Goal: Information Seeking & Learning: Learn about a topic

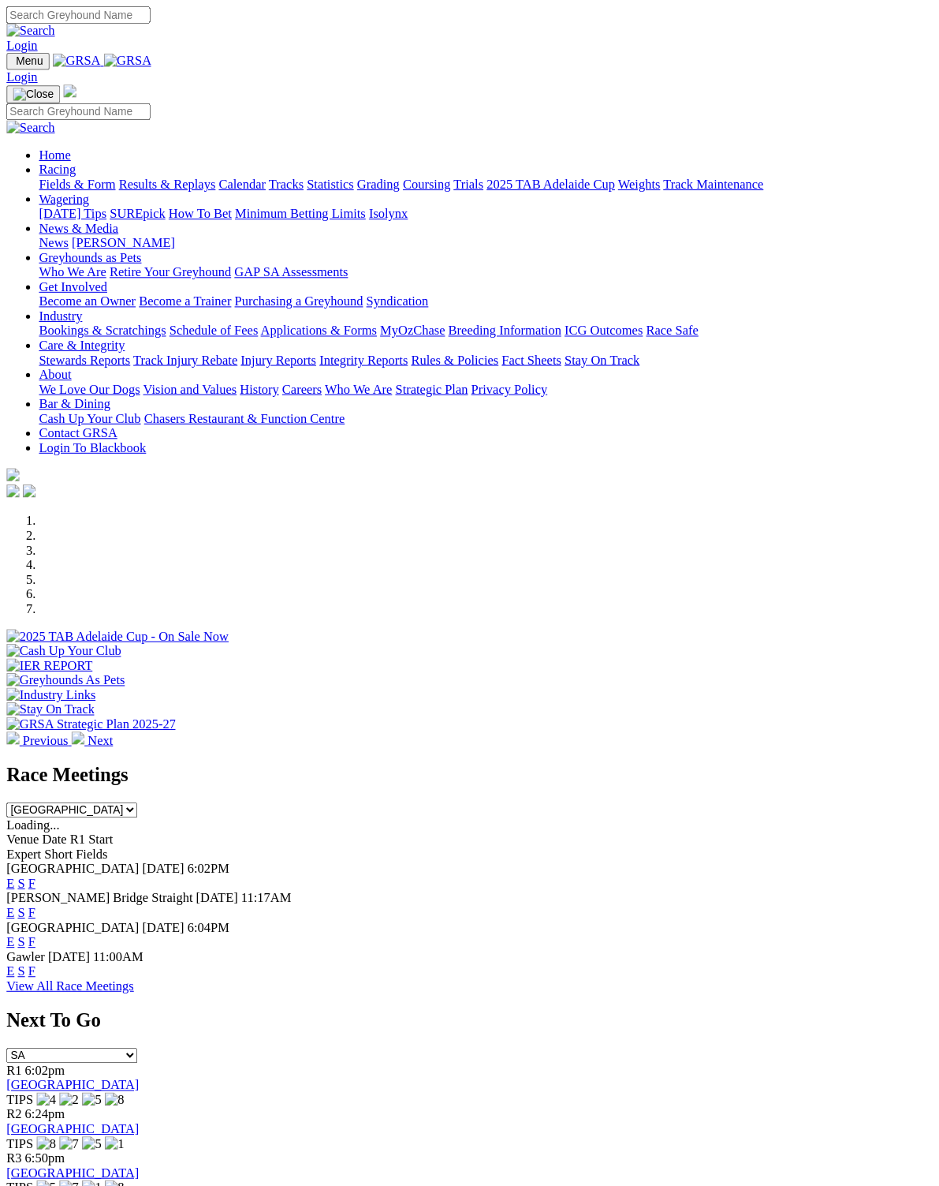
scroll to position [2, 0]
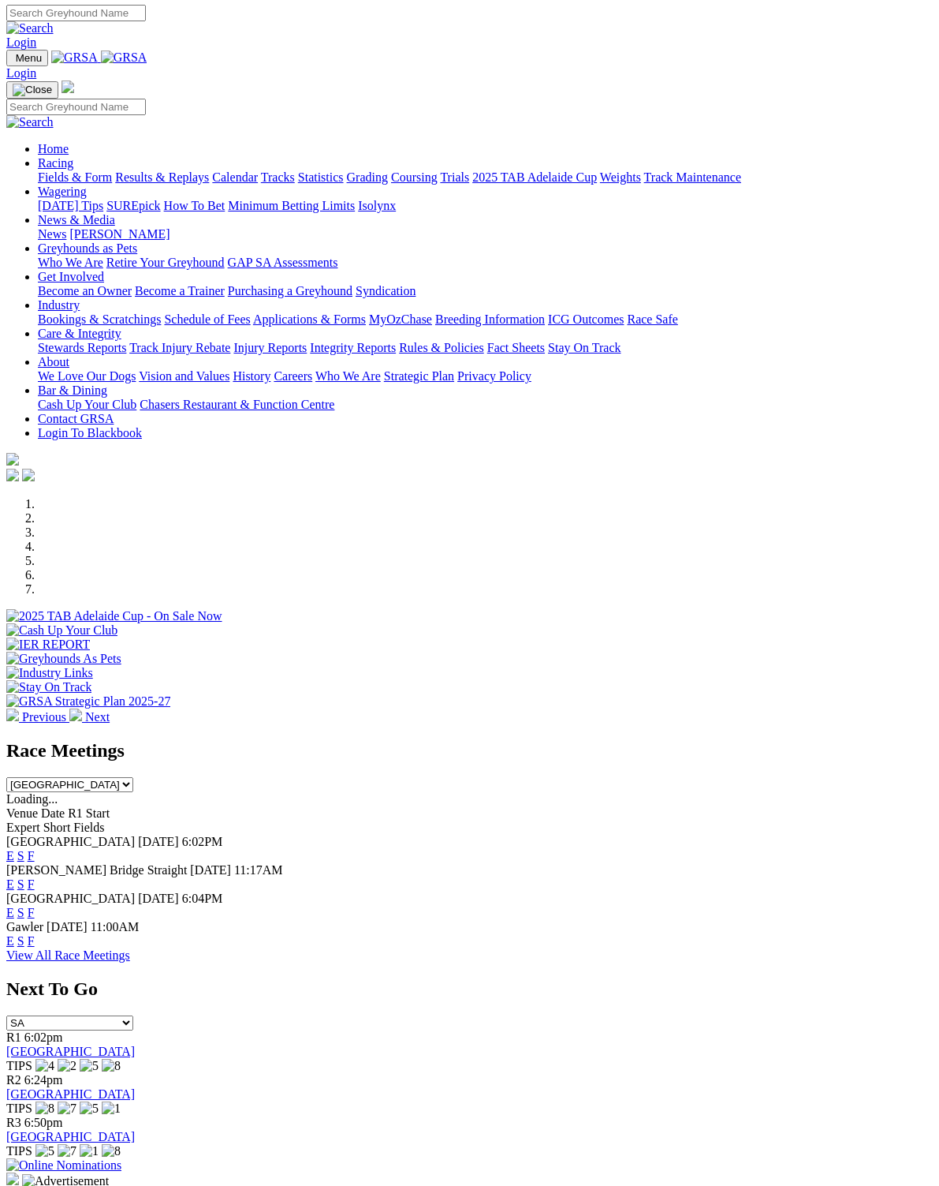
click at [133, 777] on select "South Australia New South Wales Northern Territory Queensland Tasmania Victoria…" at bounding box center [69, 784] width 127 height 15
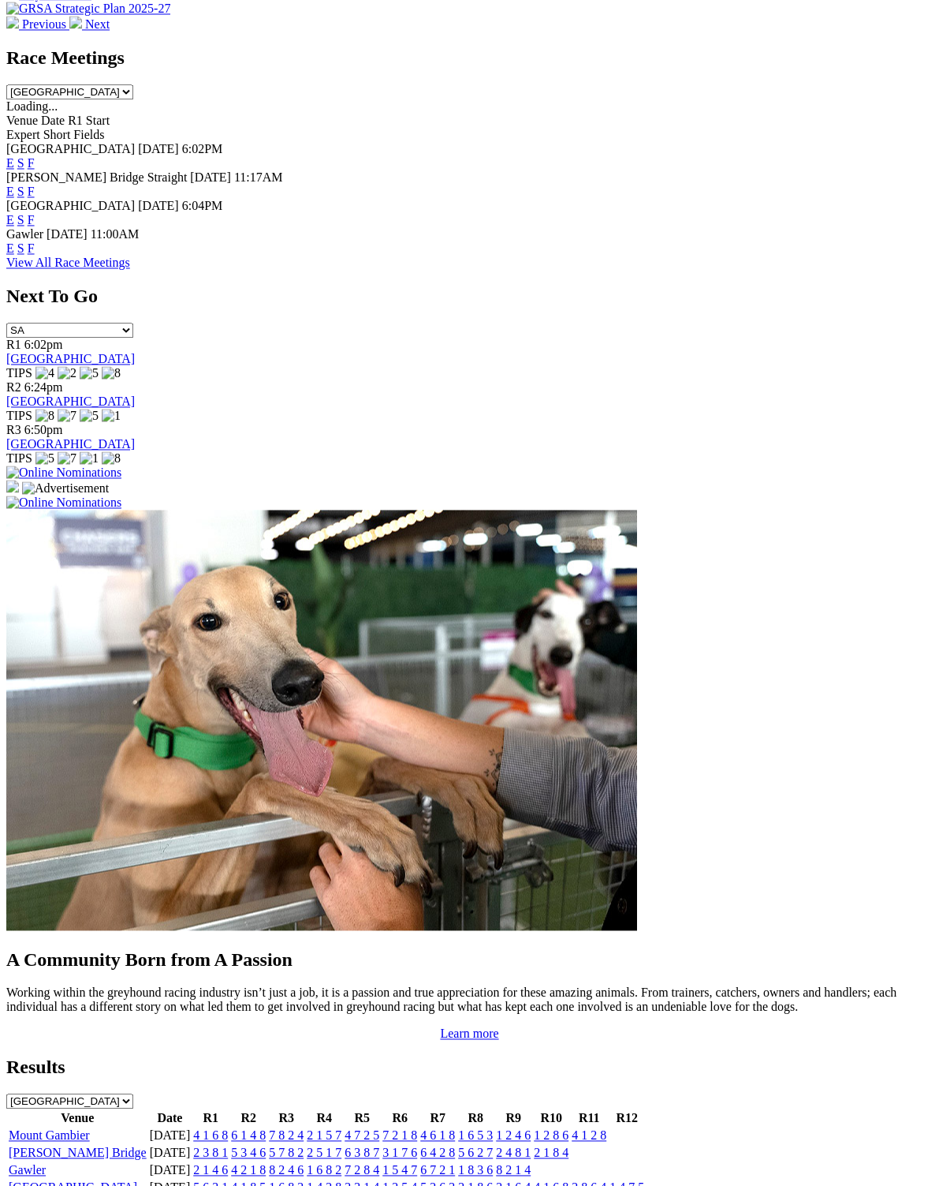
scroll to position [694, 0]
click at [133, 1093] on select "South Australia New South Wales Northern Territory Queensland Tasmania Victoria…" at bounding box center [69, 1100] width 127 height 15
select select "[GEOGRAPHIC_DATA]"
click at [50, 1145] on link "Broken Hill" at bounding box center [73, 1151] width 129 height 13
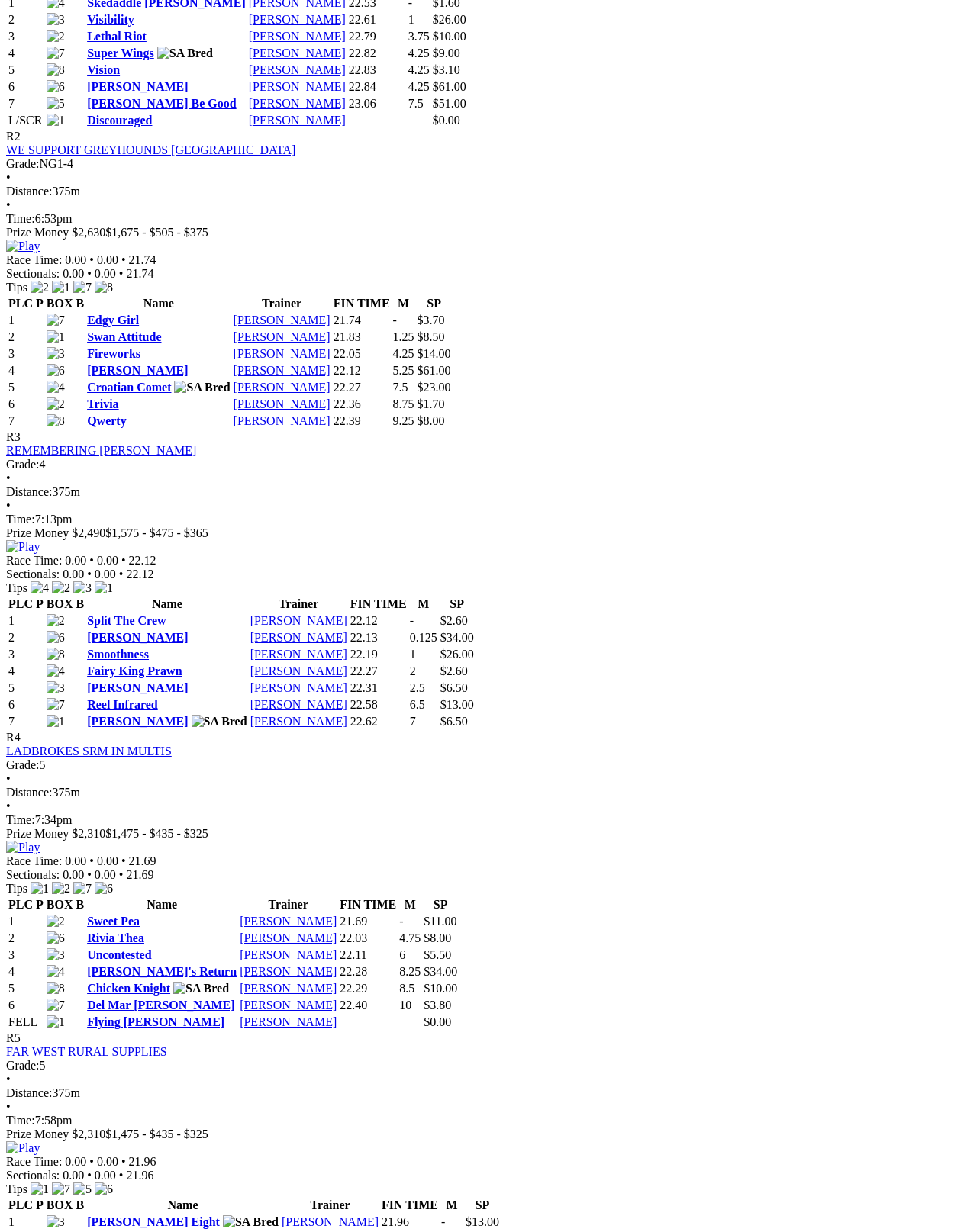
scroll to position [908, 0]
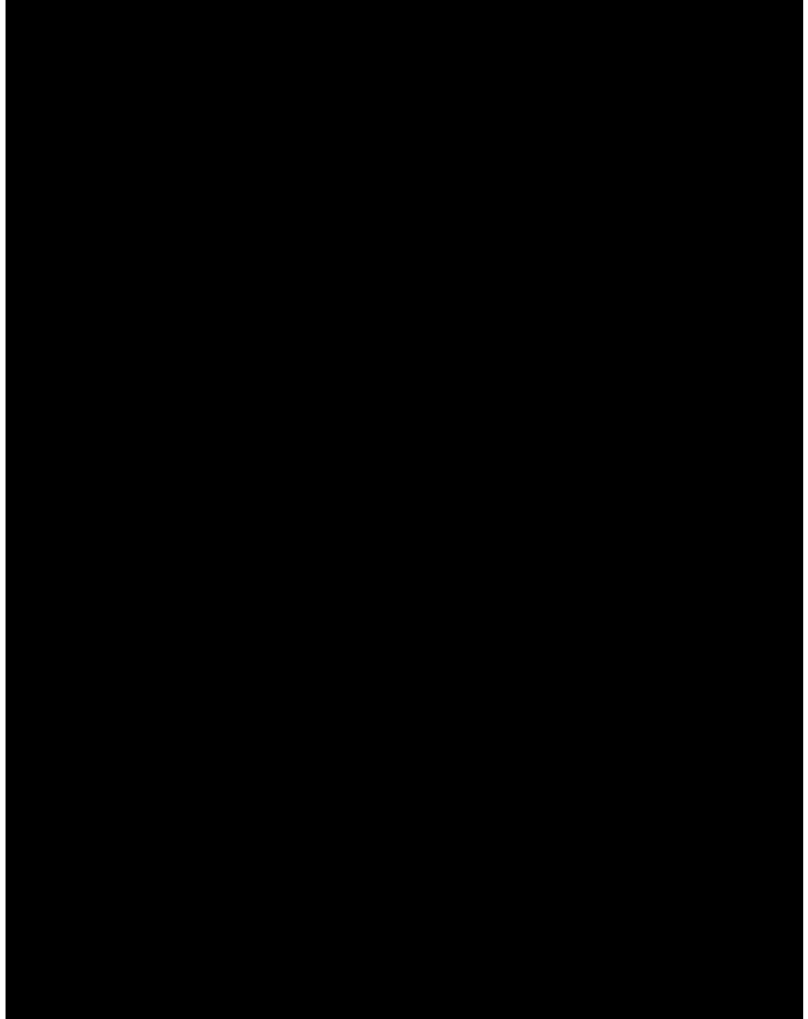
scroll to position [0, 0]
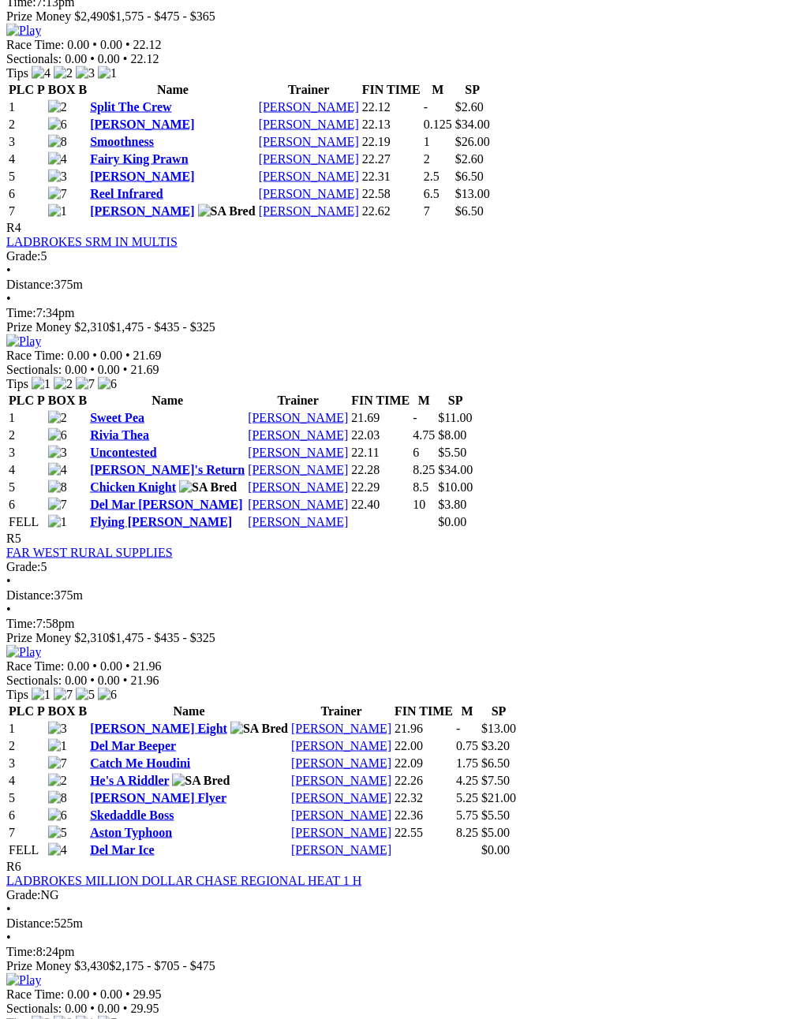
scroll to position [1475, 0]
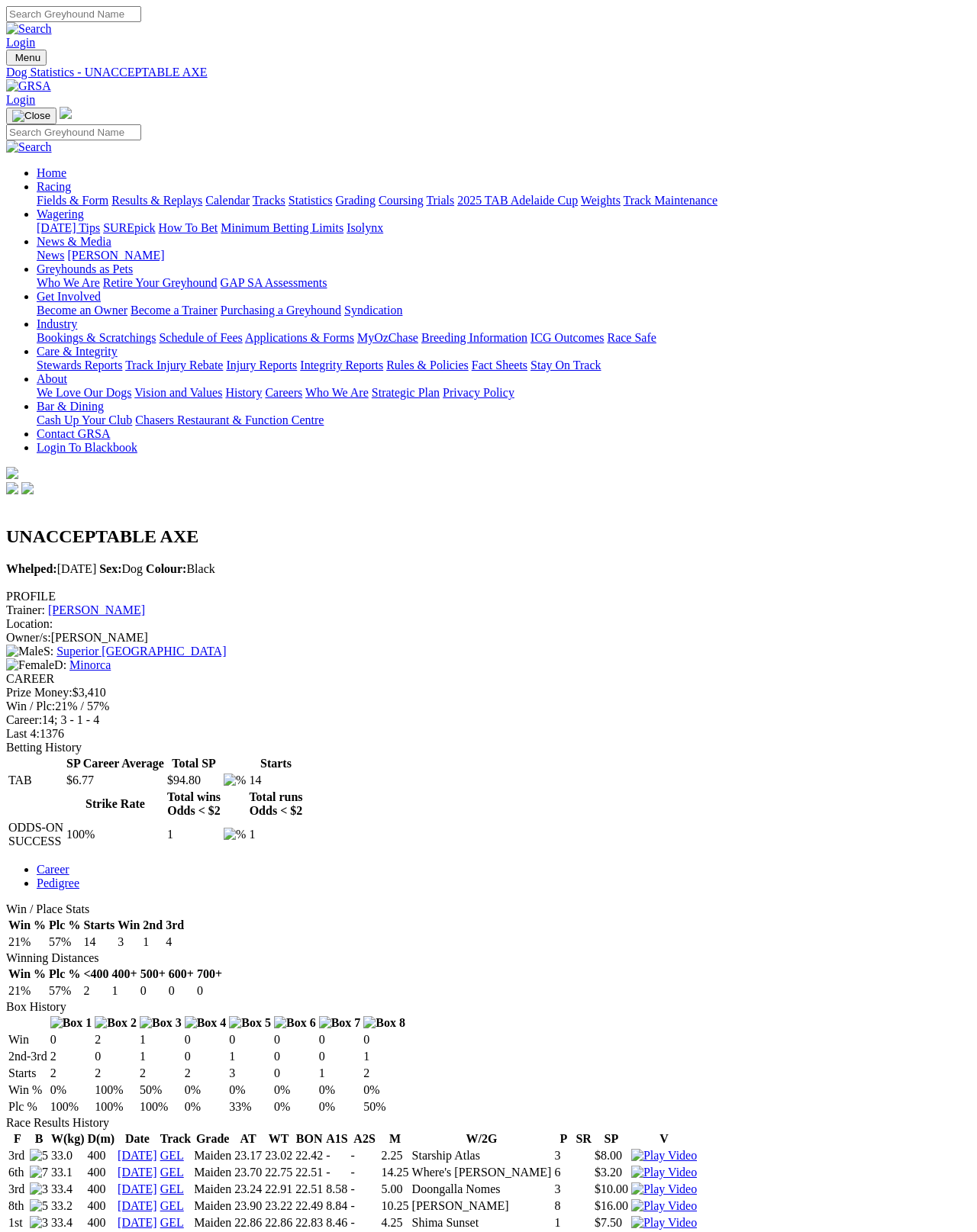
click at [145, 603] on link "[PERSON_NAME]" at bounding box center [97, 609] width 97 height 13
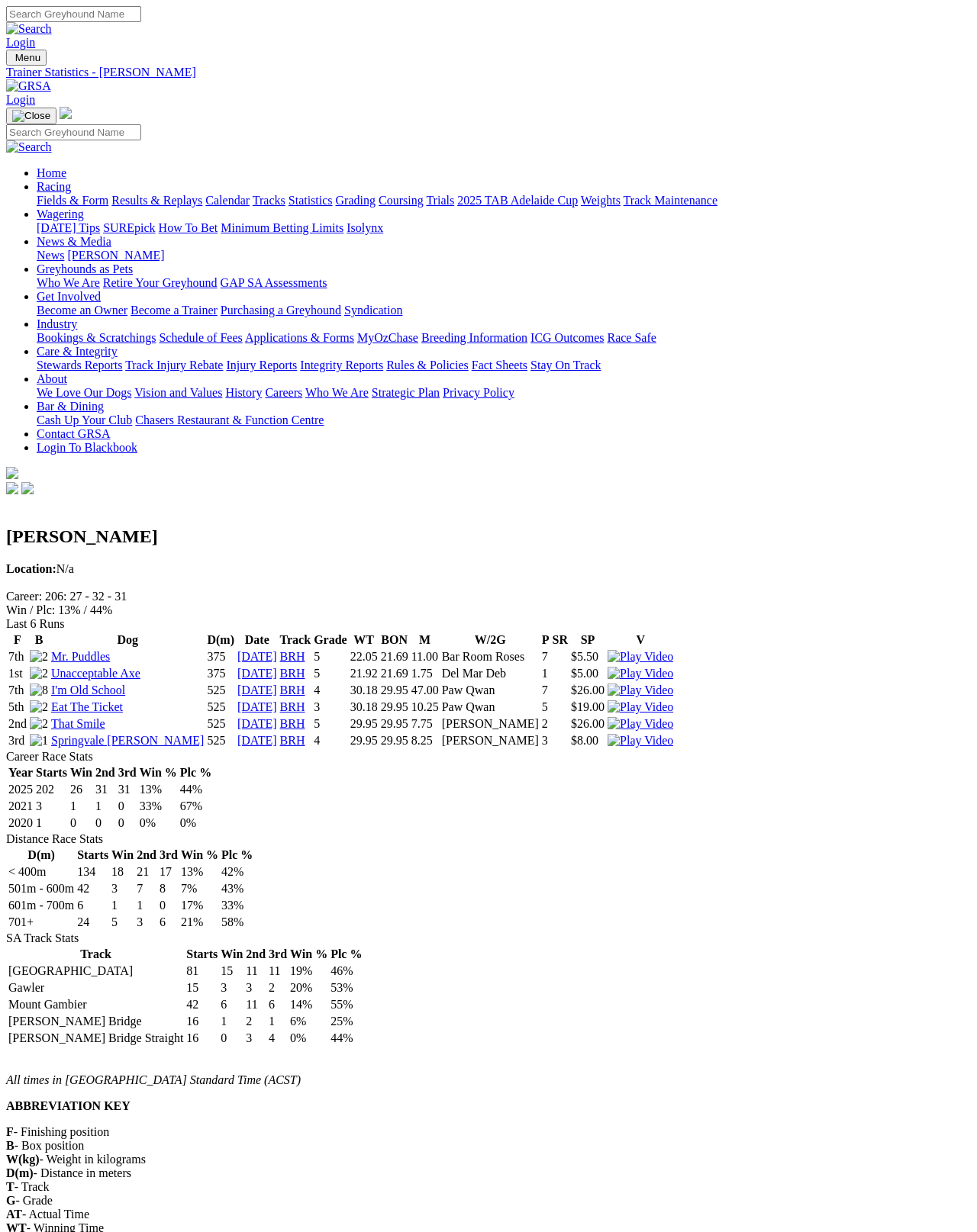
scroll to position [8, 0]
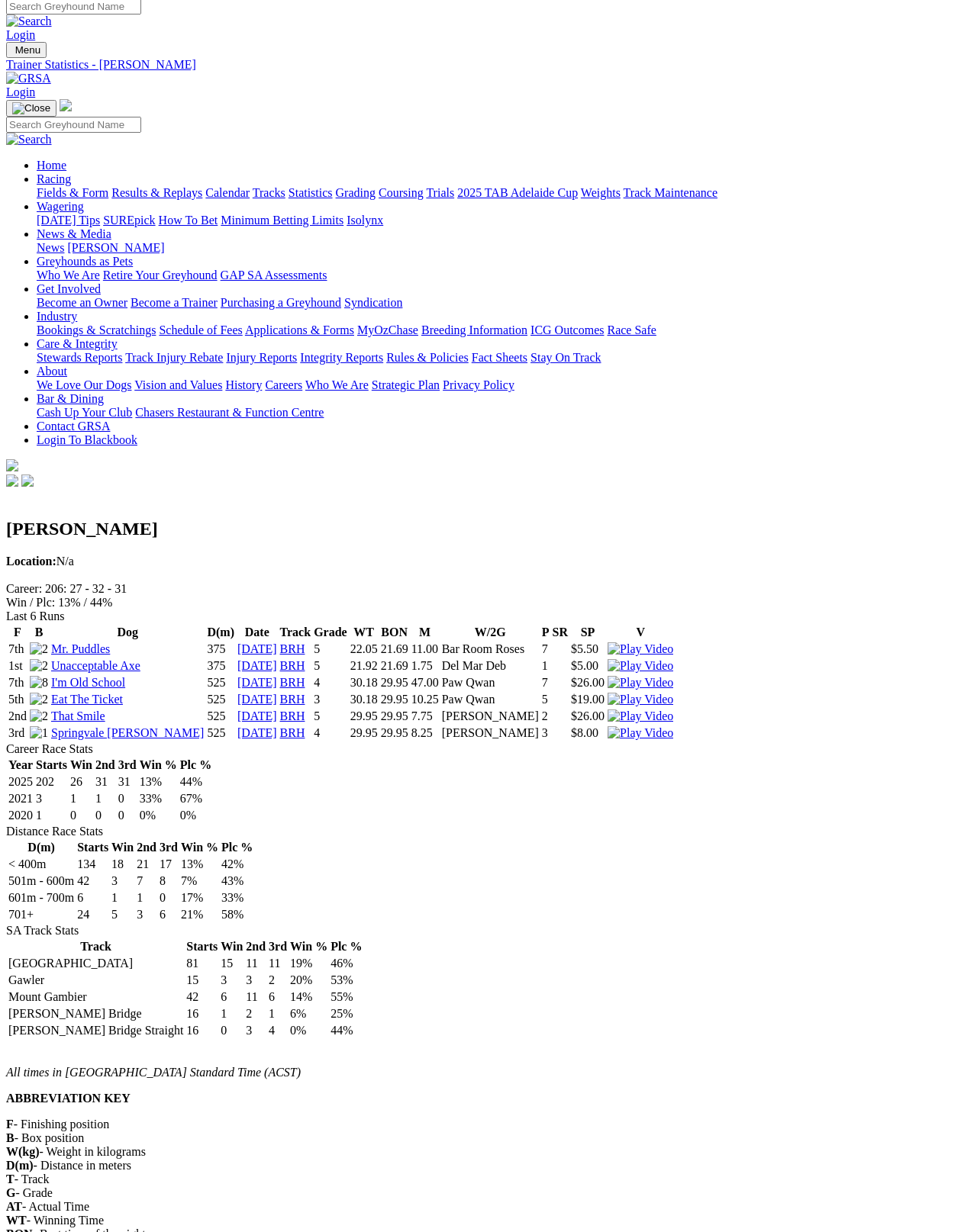
click at [48, 186] on link "Fields & Form" at bounding box center [73, 191] width 72 height 13
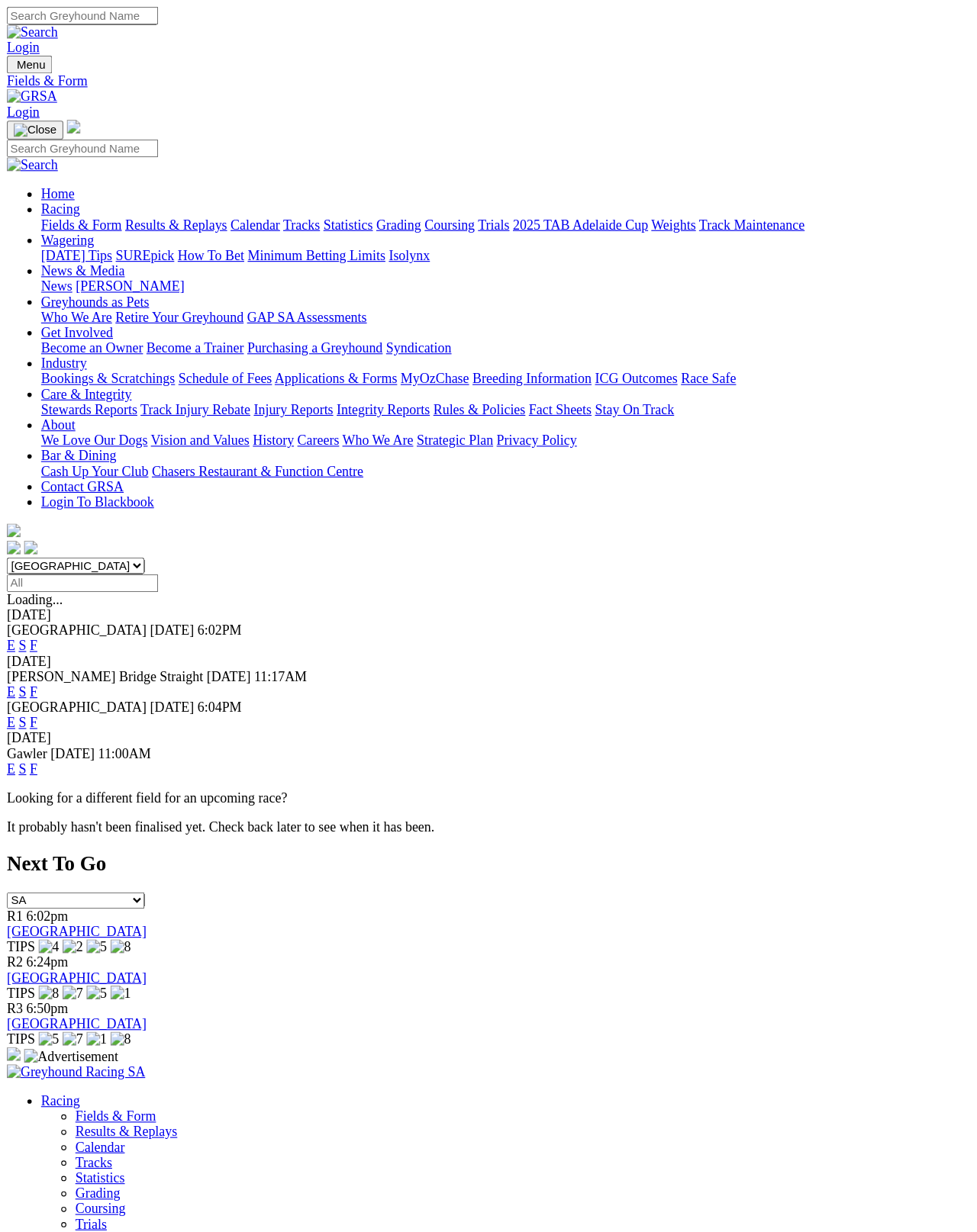
scroll to position [8, 0]
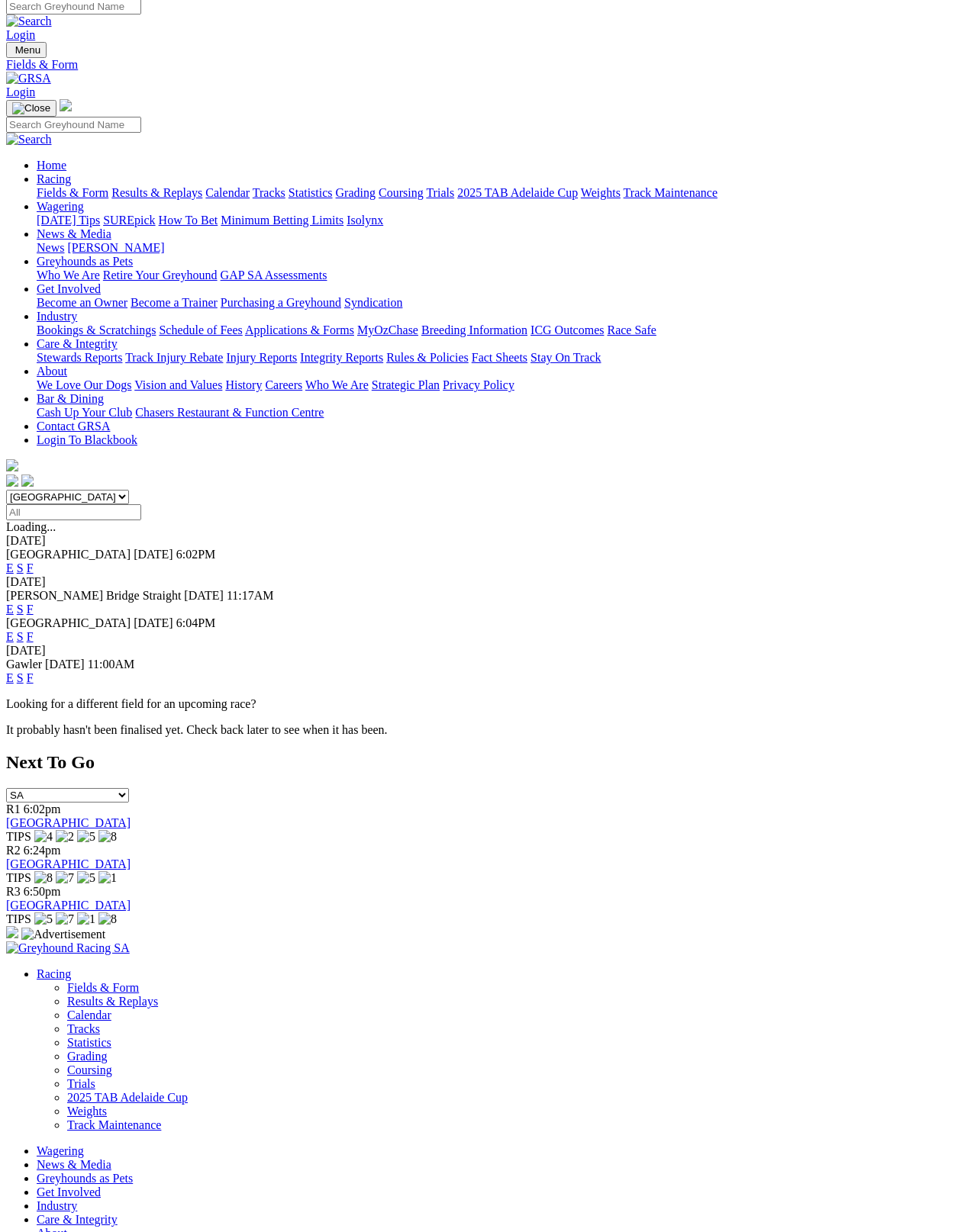
click at [648, 671] on div "E S F" at bounding box center [488, 678] width 964 height 14
click at [34, 671] on link "F" at bounding box center [30, 677] width 7 height 13
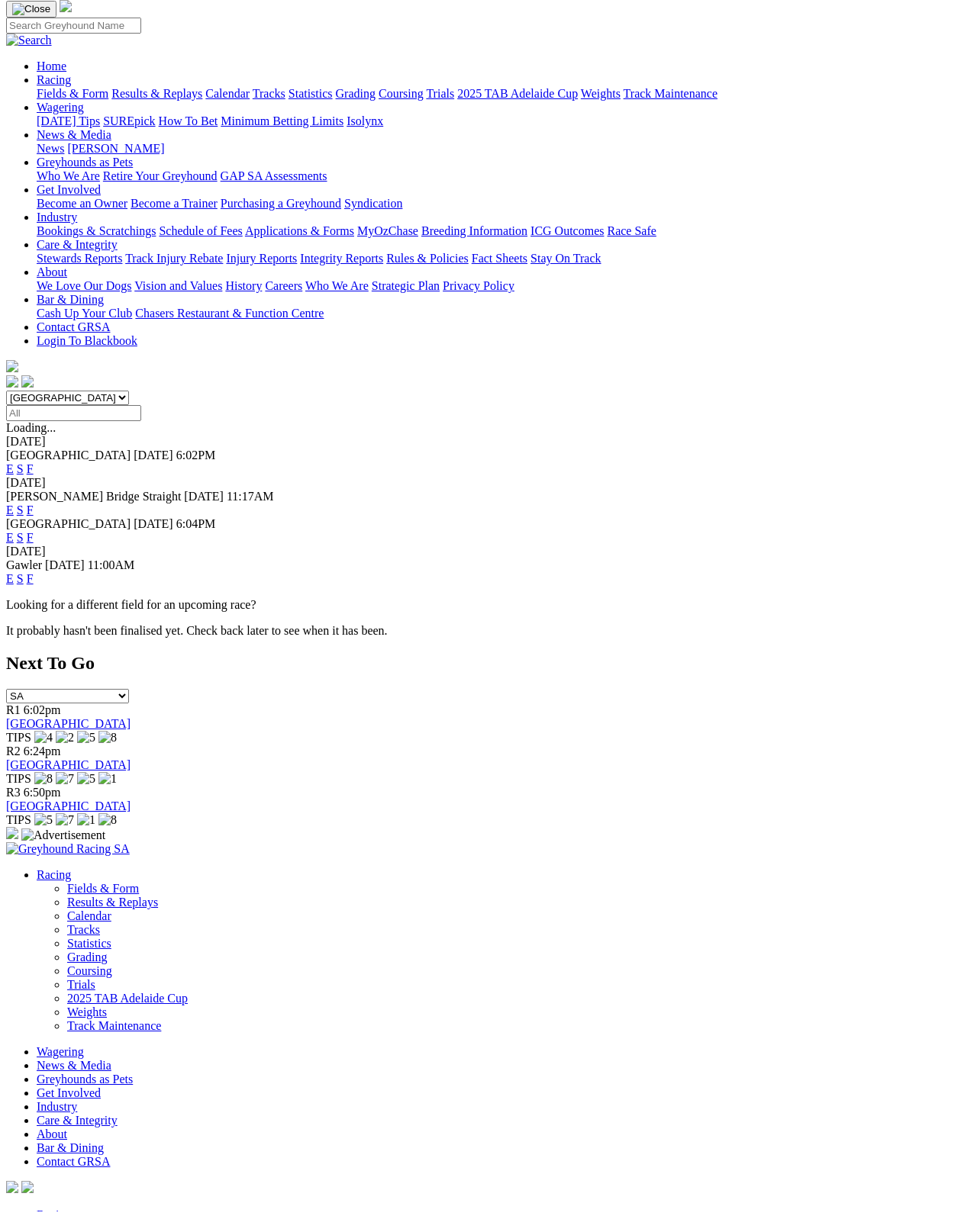
scroll to position [67, 0]
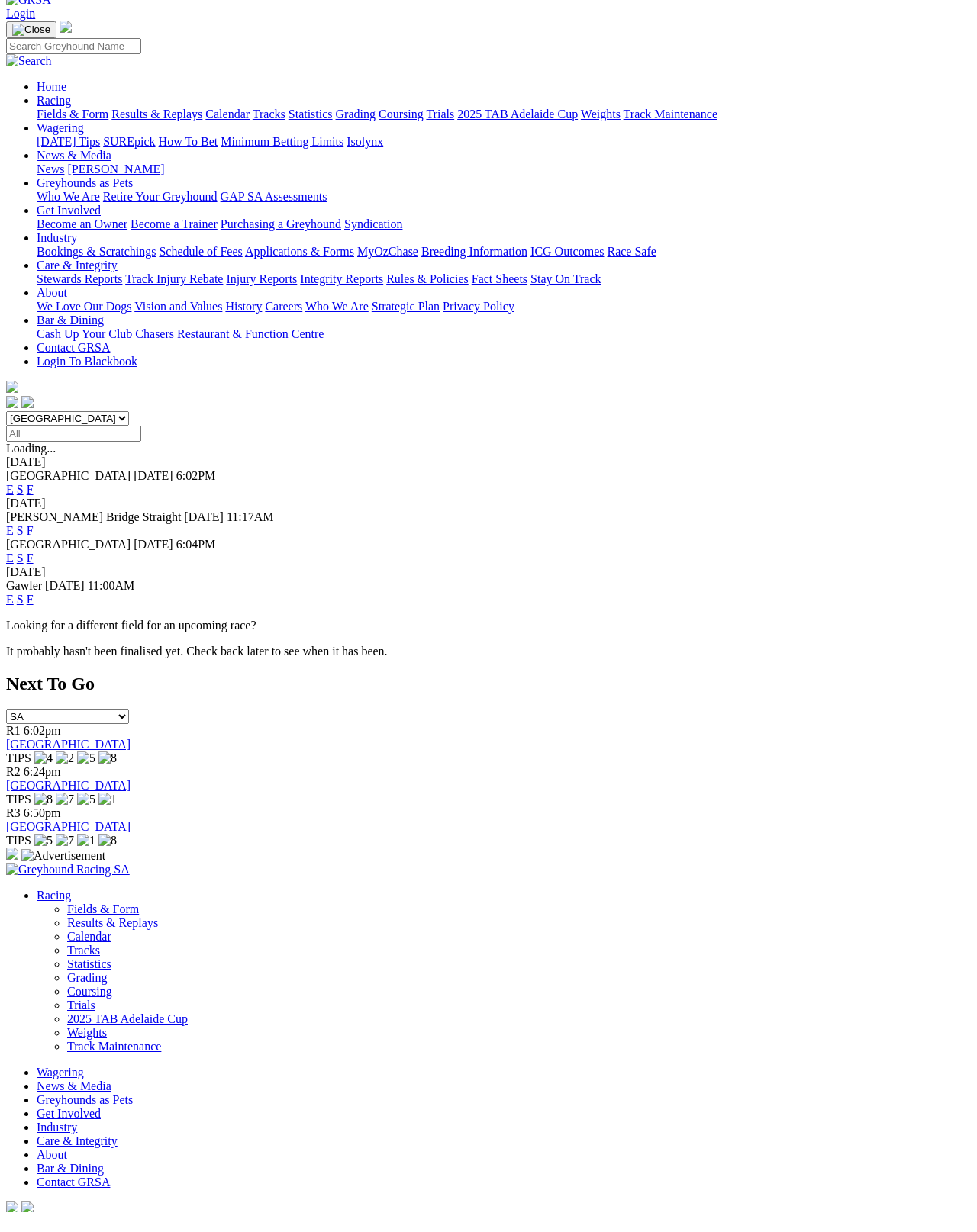
click at [34, 503] on link "F" at bounding box center [30, 509] width 7 height 13
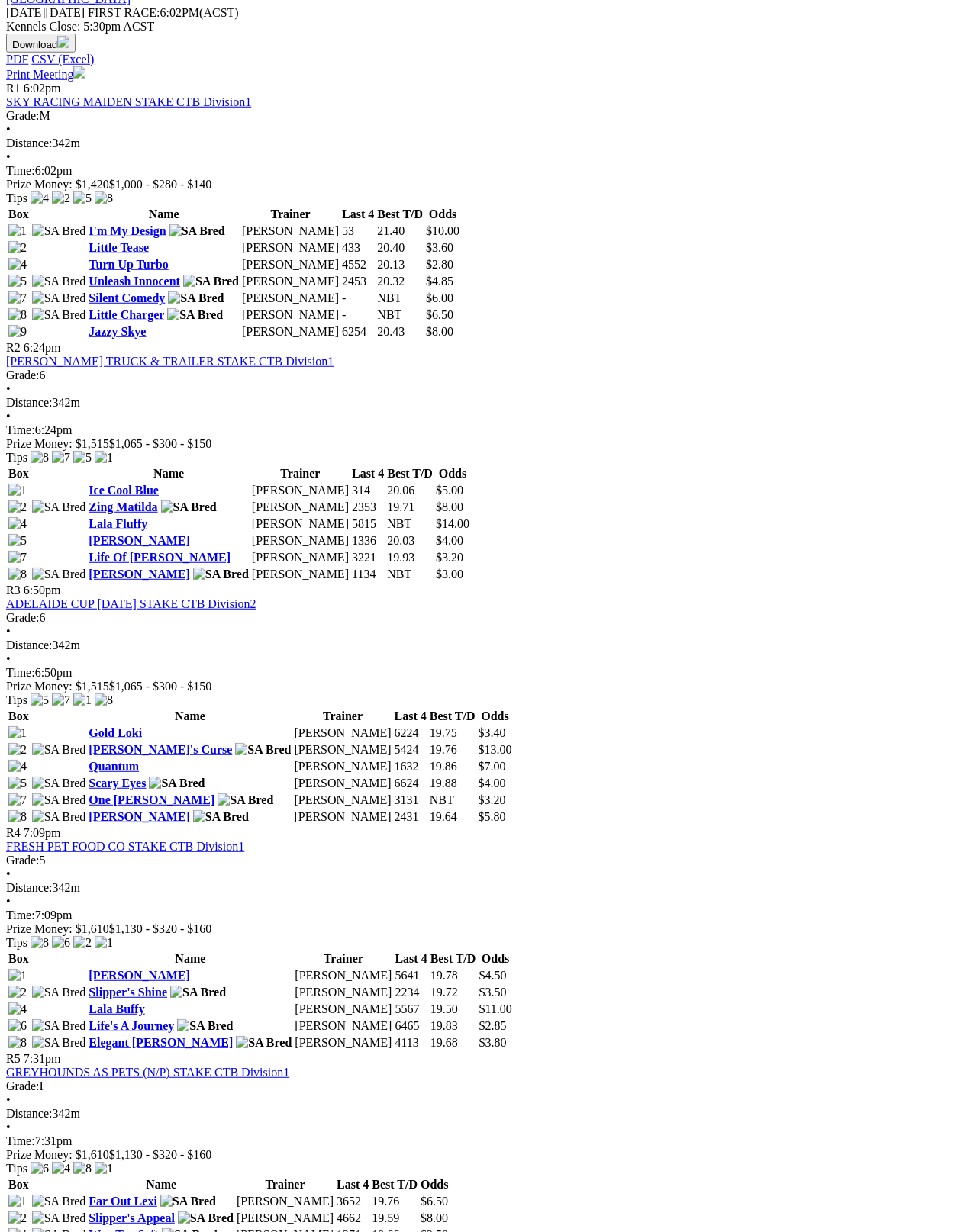
scroll to position [702, 0]
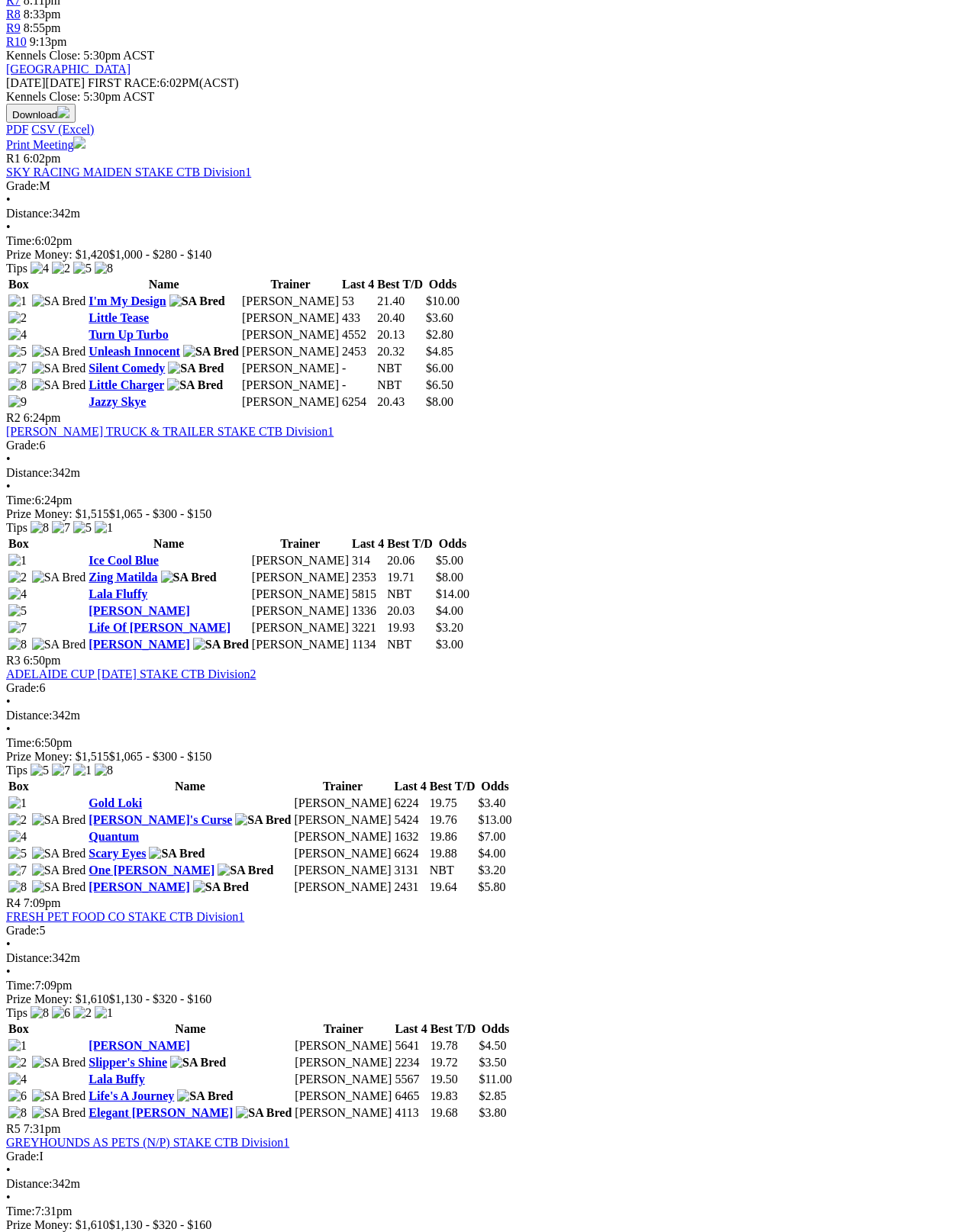
scroll to position [602, 0]
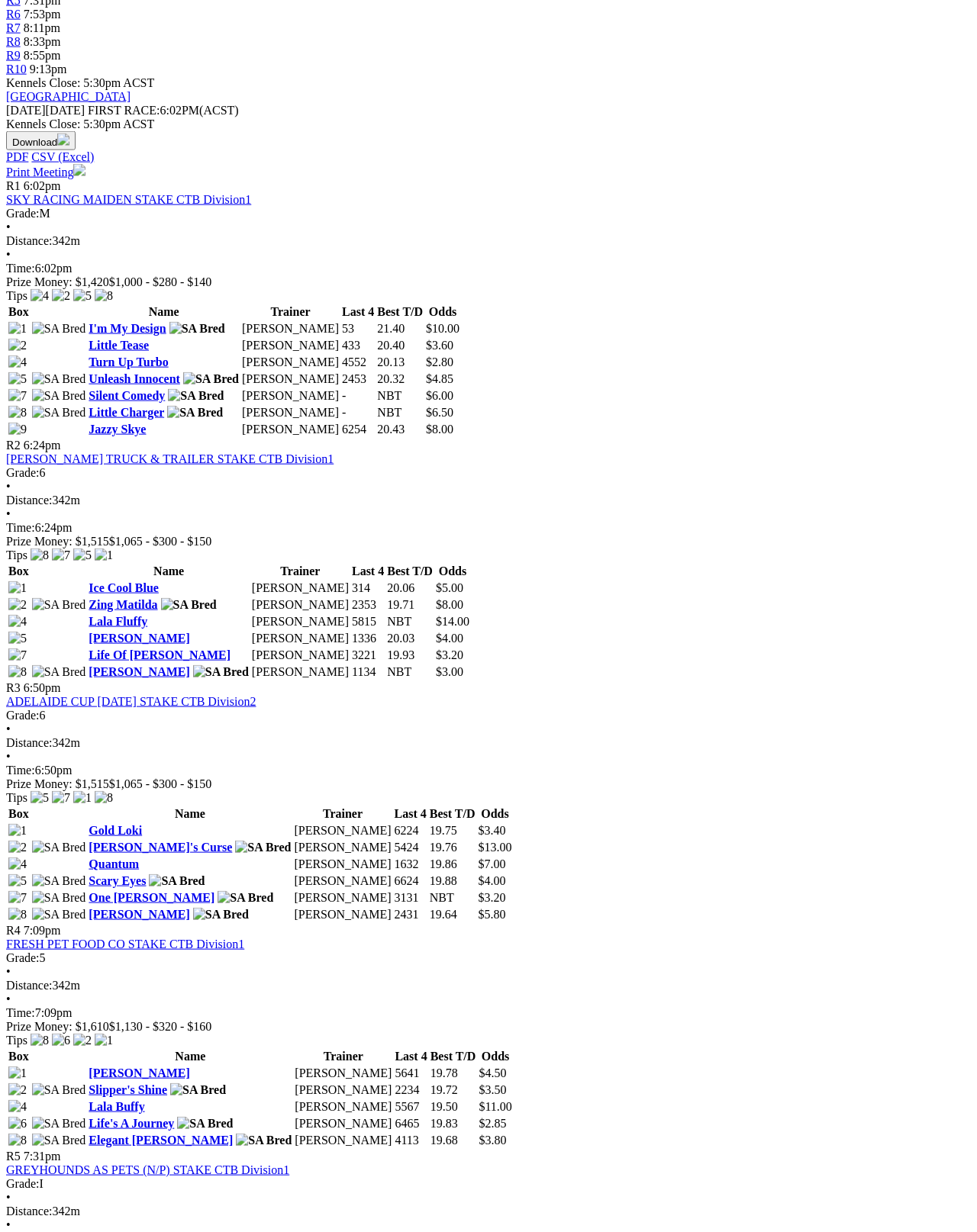
click at [132, 908] on link "Allinga Alan" at bounding box center [138, 914] width 101 height 13
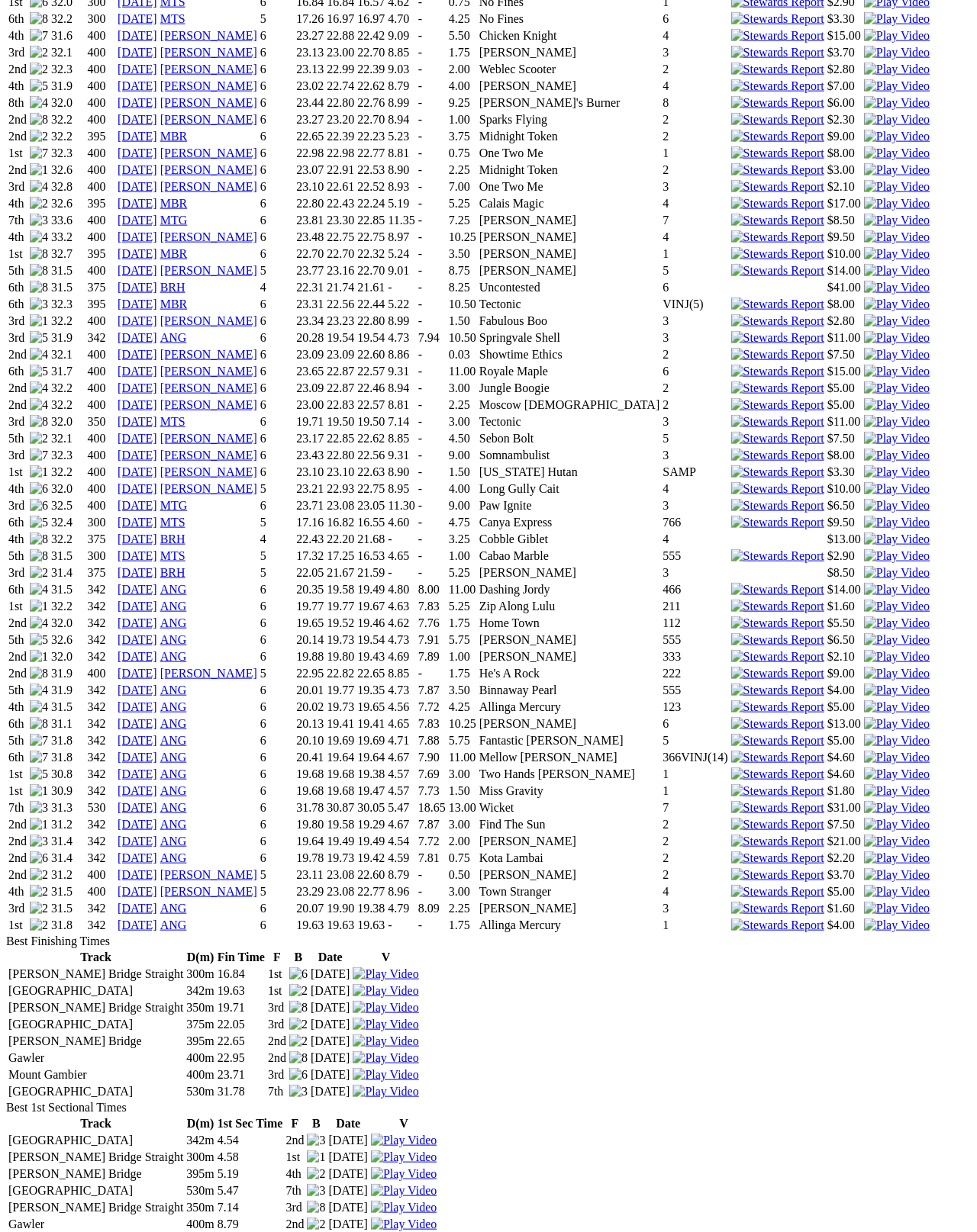
scroll to position [1221, 0]
click at [157, 800] on link "17 Jul 25" at bounding box center [136, 806] width 40 height 13
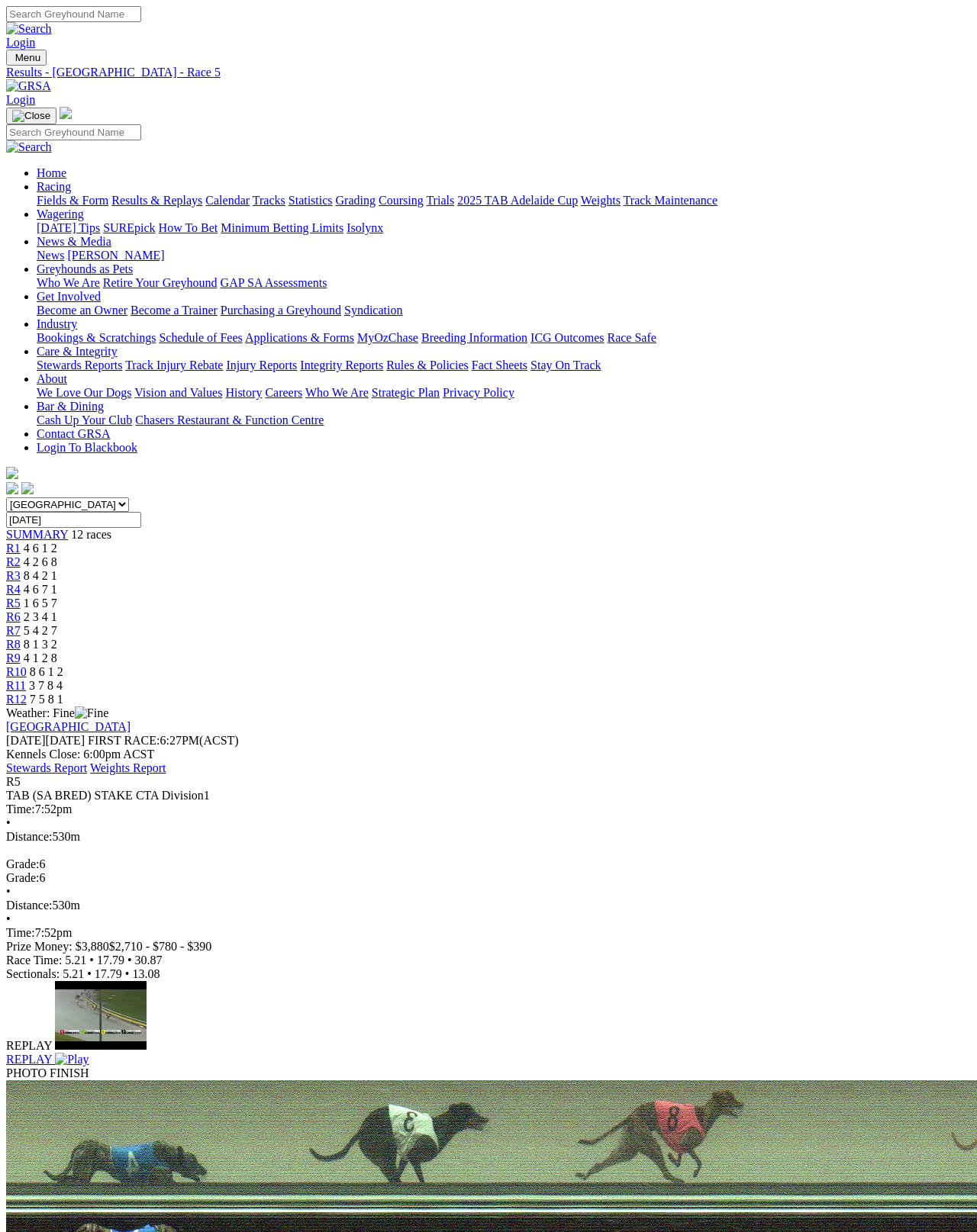
scroll to position [8, 0]
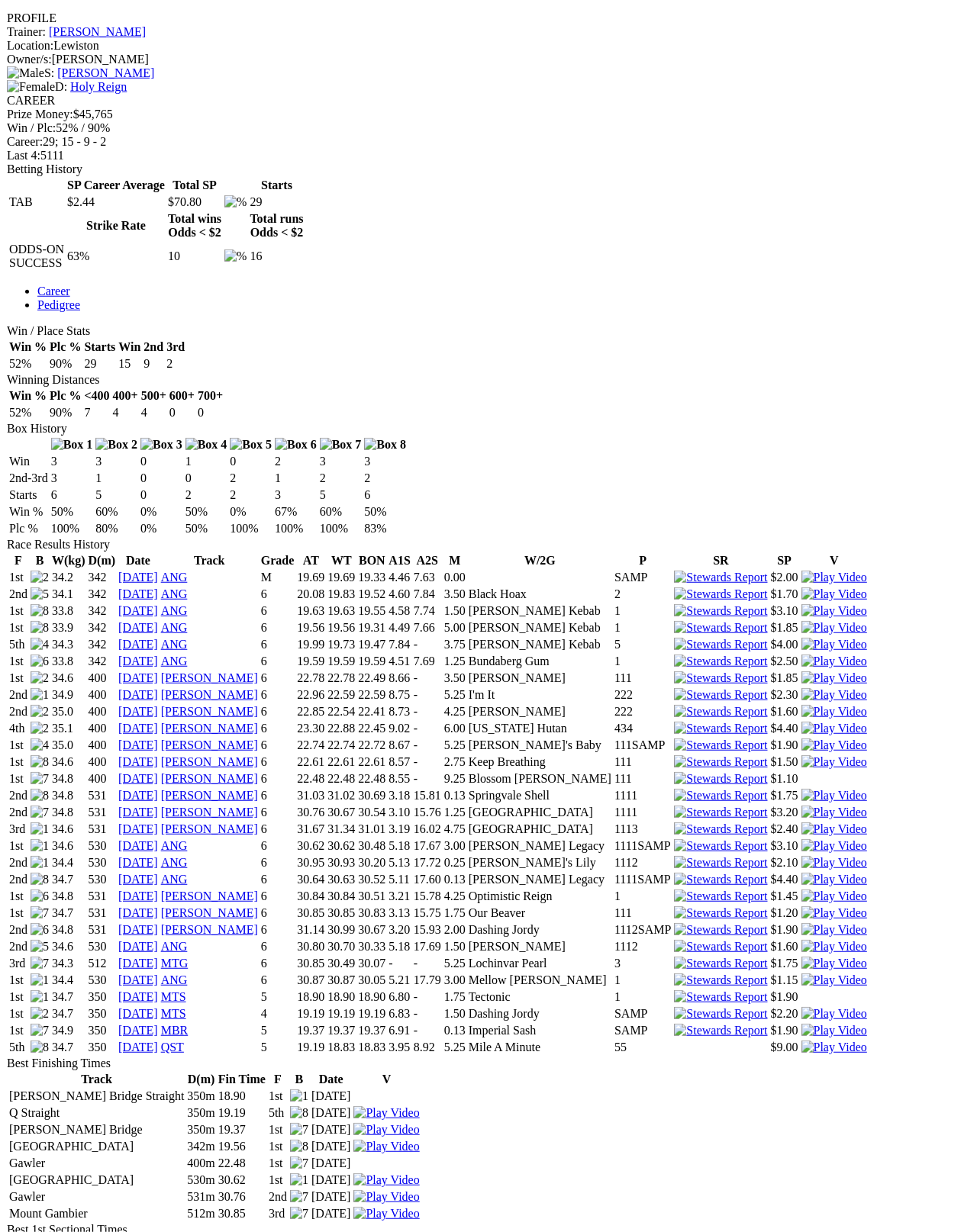
scroll to position [579, 0]
click at [157, 1039] on link "30 Aug 25" at bounding box center [136, 1044] width 40 height 13
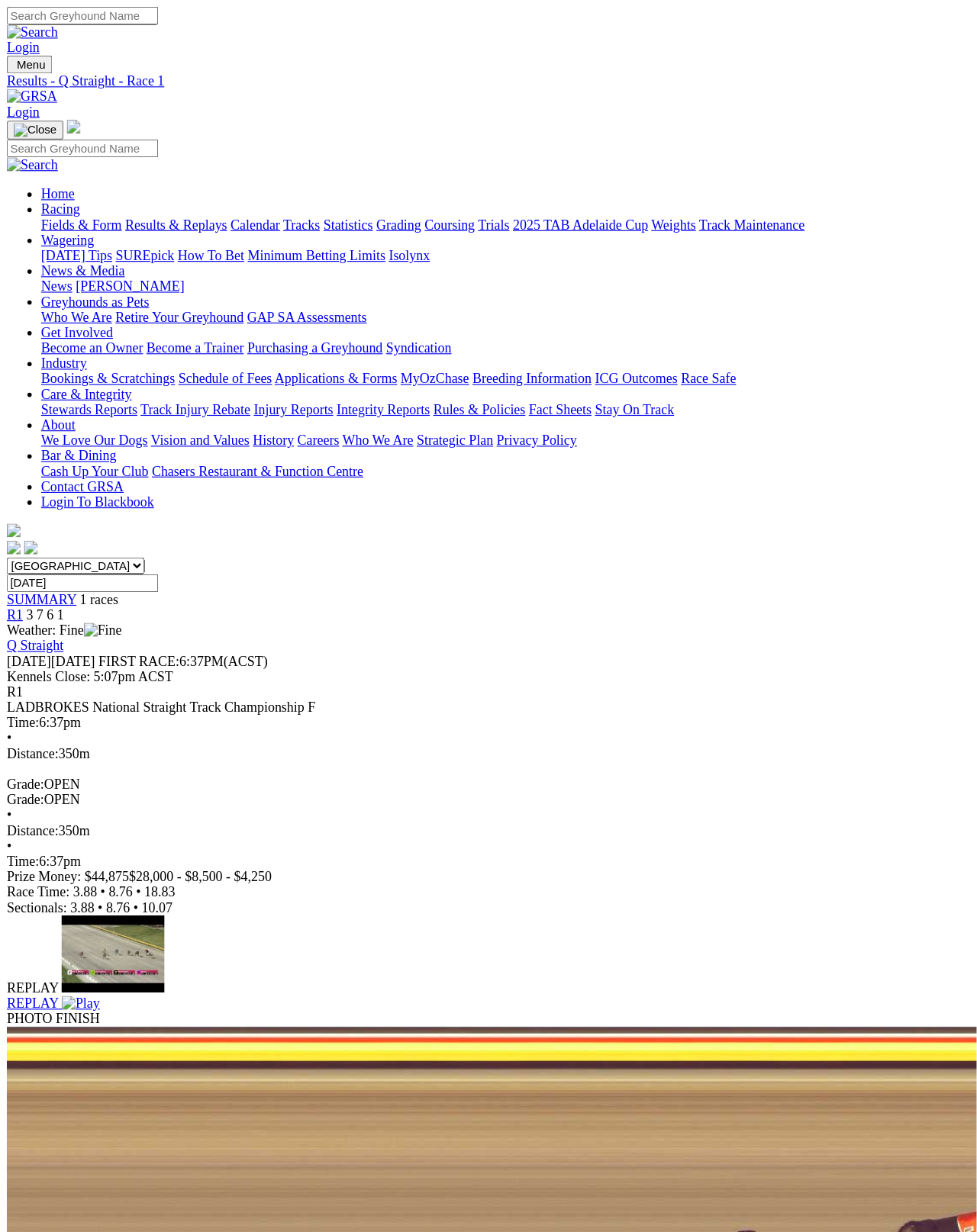
scroll to position [8, 0]
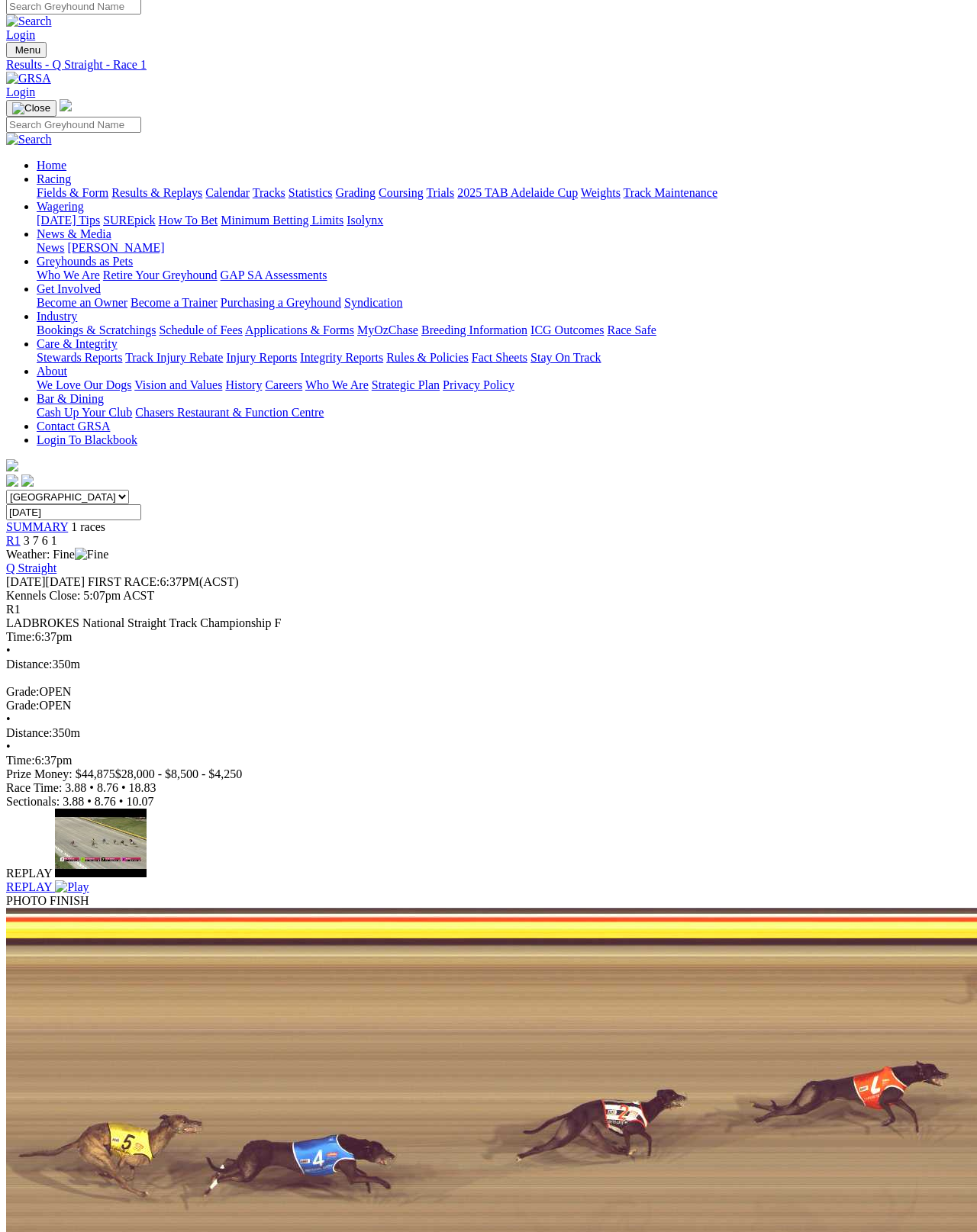
click at [141, 504] on input "[DATE]" at bounding box center [74, 512] width 135 height 16
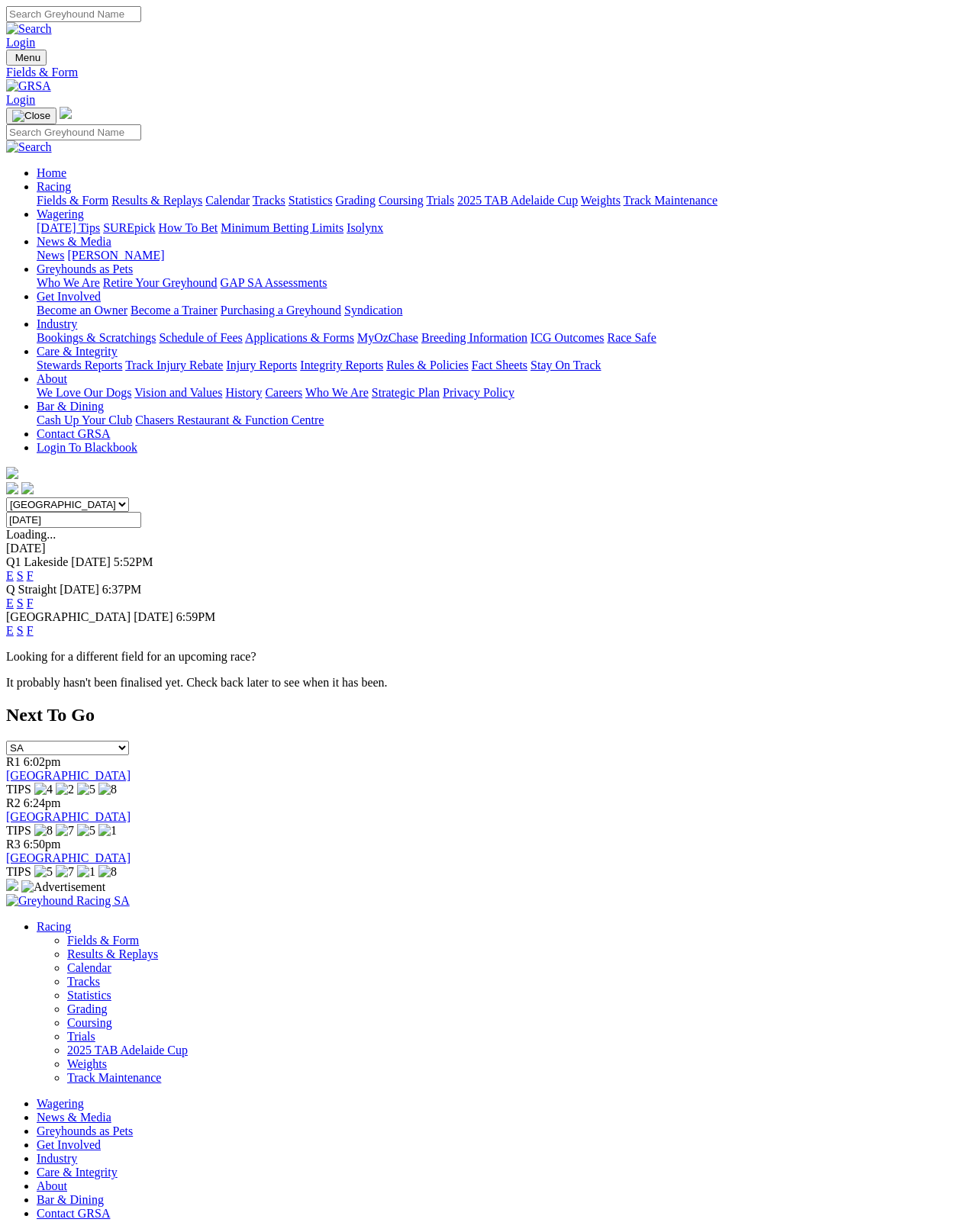
scroll to position [8, 0]
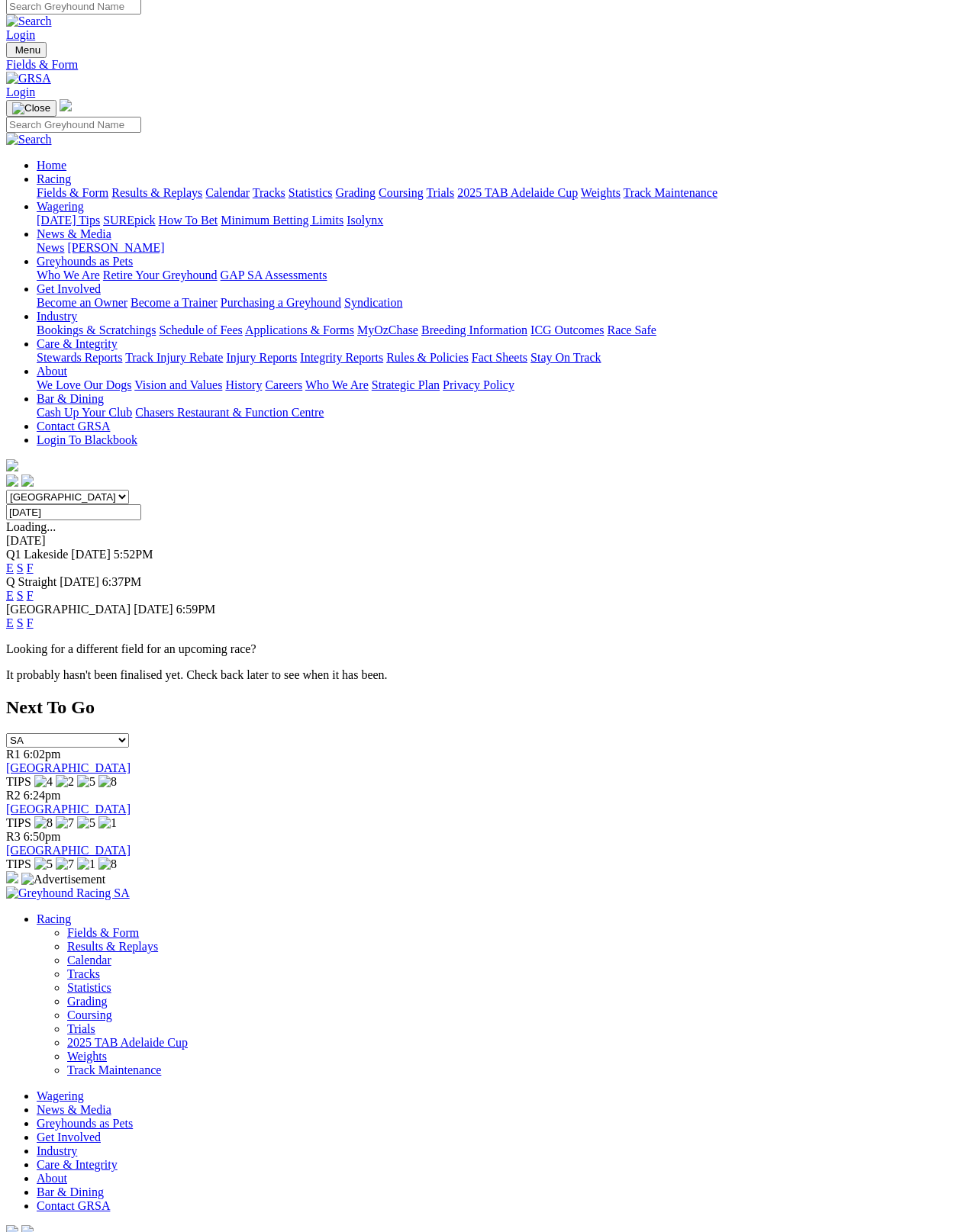
click at [34, 616] on link "F" at bounding box center [30, 622] width 7 height 13
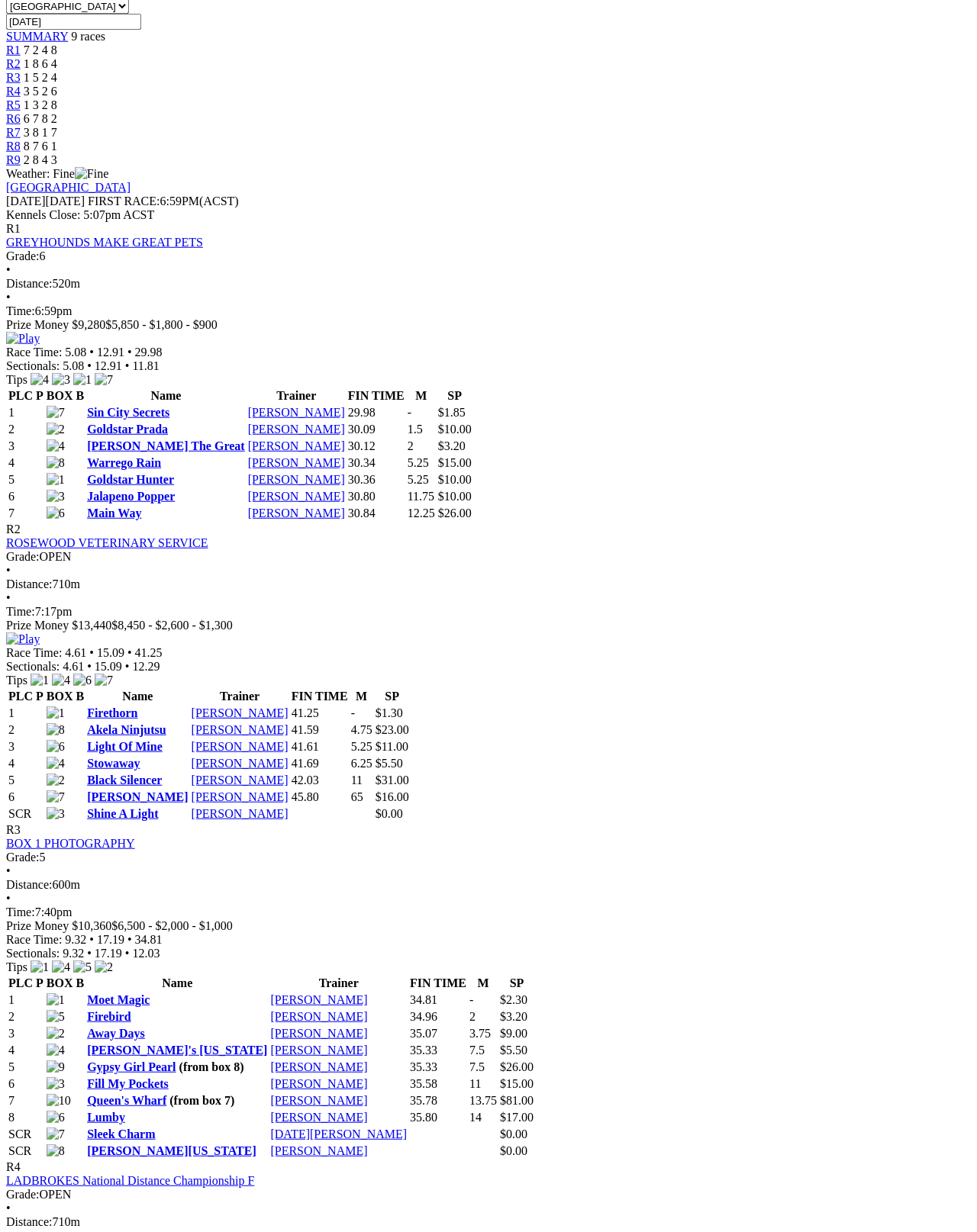
scroll to position [500, 0]
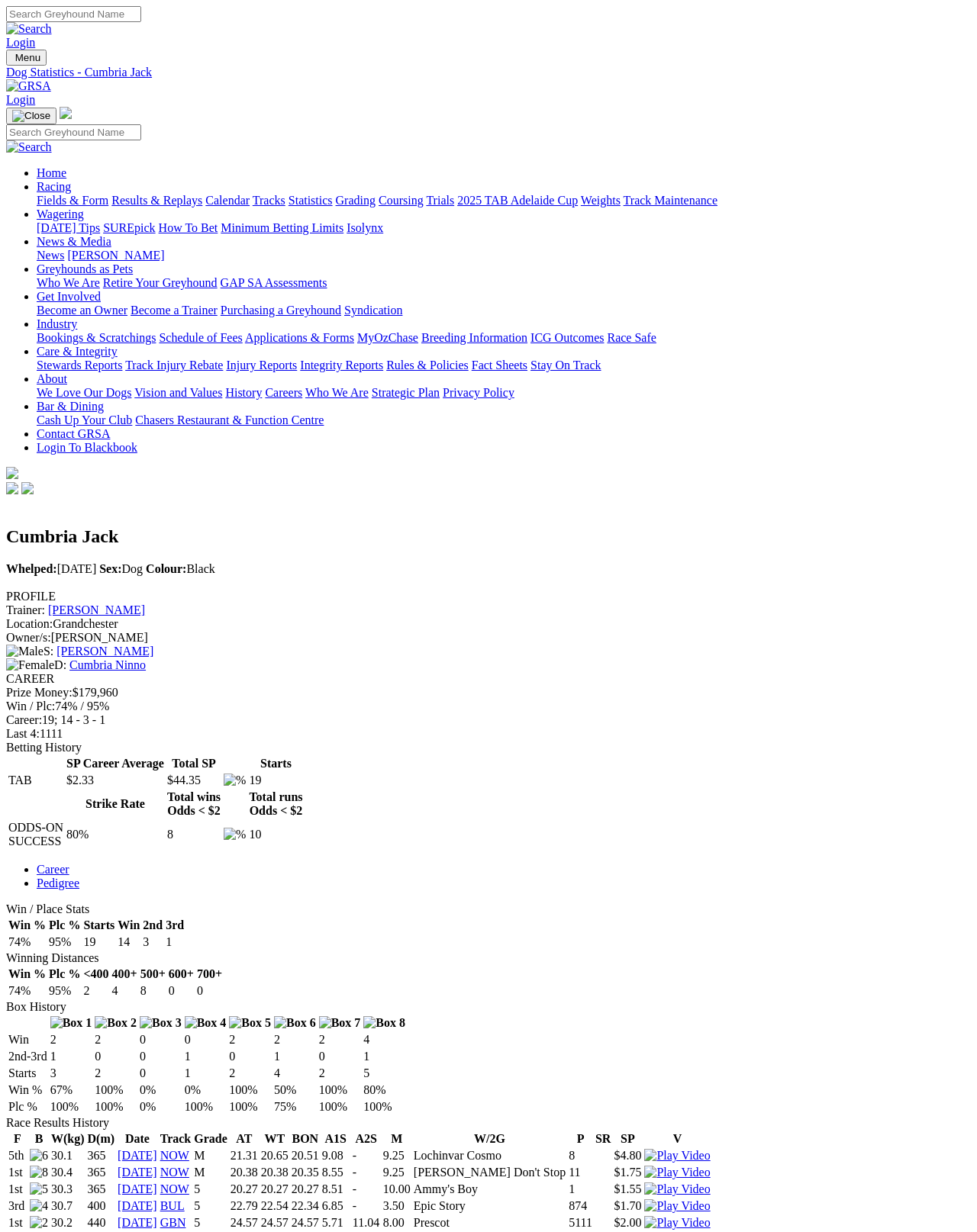
scroll to position [0, 243]
